Goal: Check status: Check status

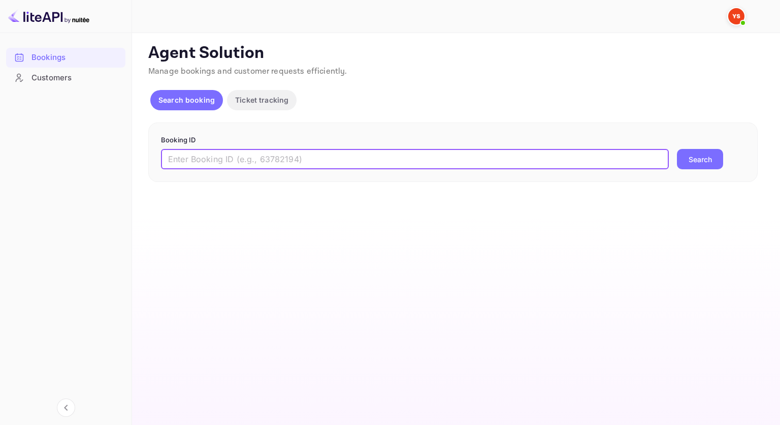
click at [252, 149] on input "text" at bounding box center [415, 159] width 508 height 20
paste input "9565116"
type input "9565116"
click at [698, 154] on button "Search" at bounding box center [700, 159] width 46 height 20
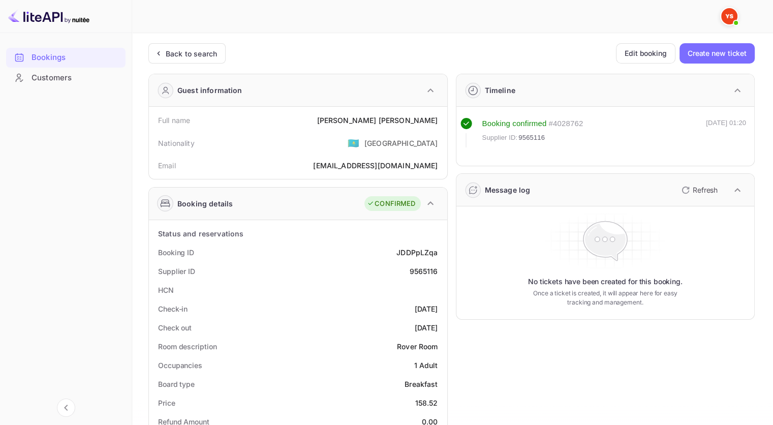
click at [433, 266] on div "9565116" at bounding box center [423, 271] width 28 height 11
copy div "9565116"
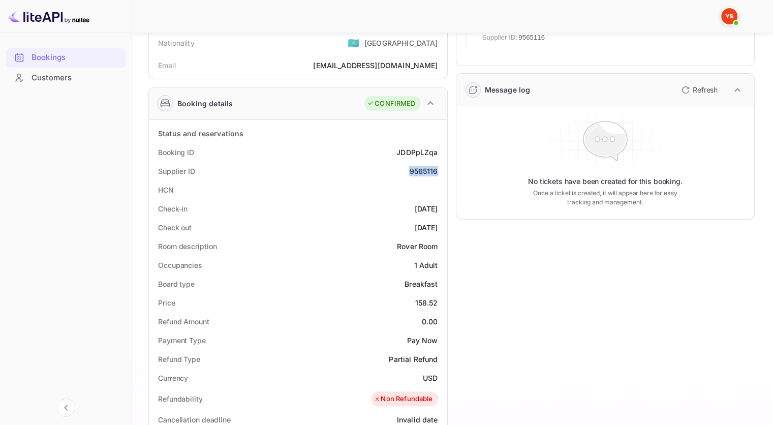
scroll to position [102, 0]
drag, startPoint x: 416, startPoint y: 301, endPoint x: 397, endPoint y: 301, distance: 19.3
click at [397, 301] on div "Price 158.52" at bounding box center [298, 301] width 290 height 19
copy div "158.52"
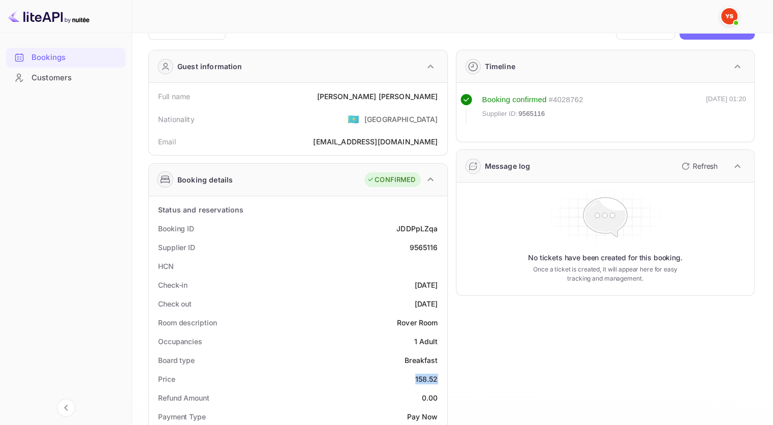
scroll to position [0, 0]
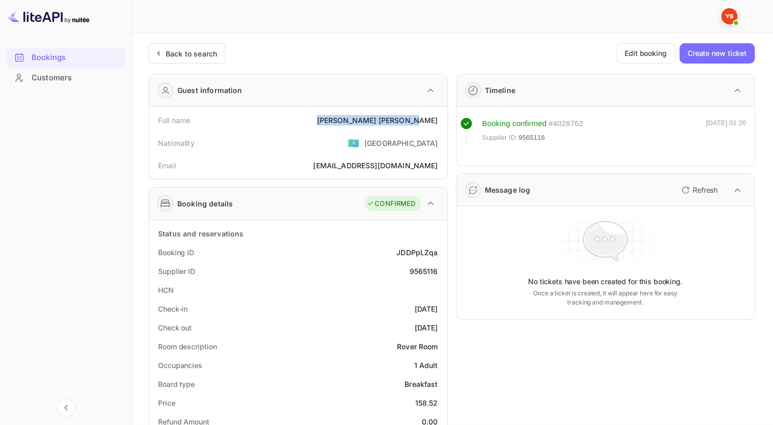
drag, startPoint x: 438, startPoint y: 120, endPoint x: 366, endPoint y: 117, distance: 72.2
click at [366, 117] on div "Full name [PERSON_NAME]" at bounding box center [298, 120] width 290 height 19
copy div "[PERSON_NAME]"
click at [432, 273] on div "9565116" at bounding box center [423, 271] width 28 height 11
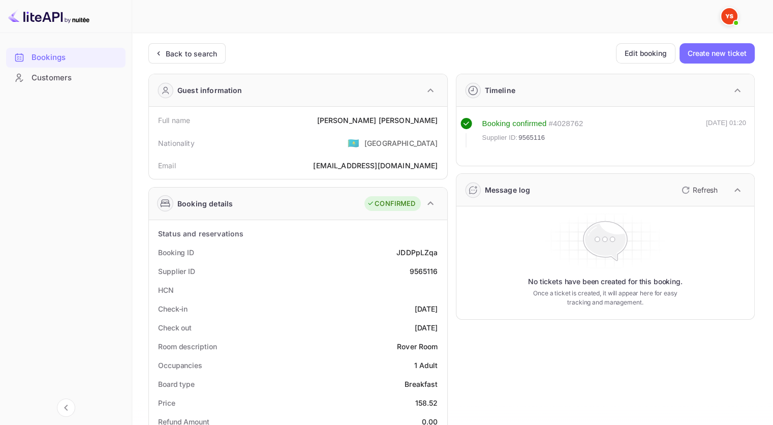
click at [432, 273] on div "9565116" at bounding box center [423, 271] width 28 height 11
copy div "9565116"
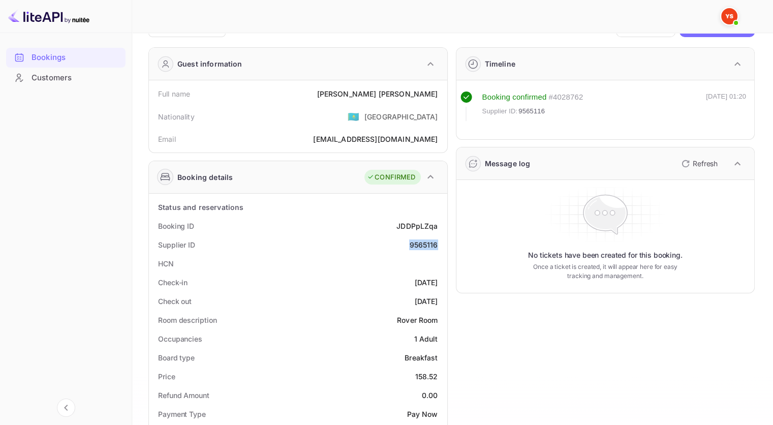
scroll to position [51, 0]
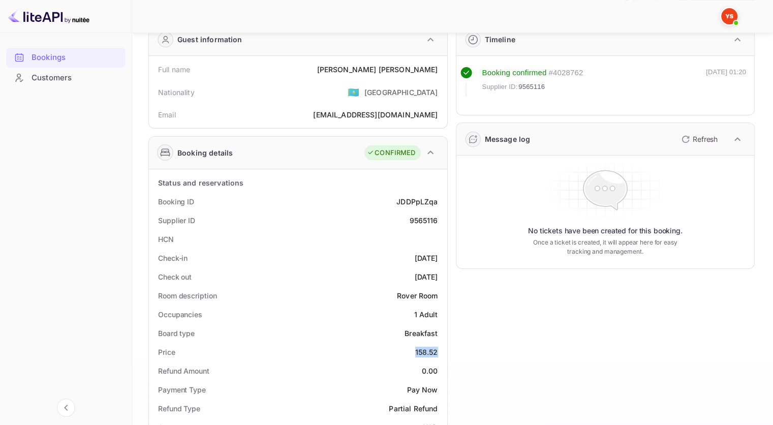
drag, startPoint x: 438, startPoint y: 353, endPoint x: 396, endPoint y: 352, distance: 41.7
click at [396, 352] on div "Price 158.52" at bounding box center [298, 351] width 290 height 19
copy div "158.52"
